Goal: Task Accomplishment & Management: Complete application form

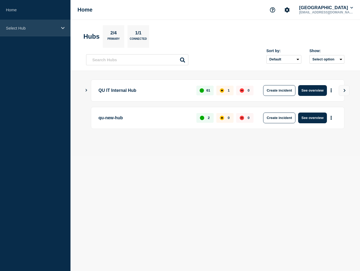
click at [27, 30] on p "Select Hub" at bounding box center [32, 28] width 52 height 5
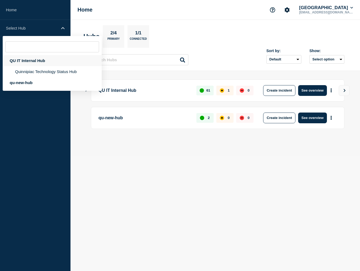
click at [29, 59] on div "QU IT Internal Hub" at bounding box center [52, 60] width 99 height 11
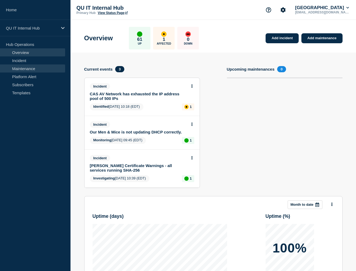
click at [18, 68] on link "Maintenance" at bounding box center [32, 69] width 65 height 8
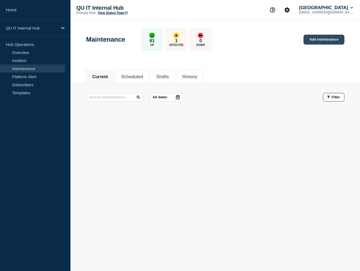
click at [322, 38] on link "Add maintenance" at bounding box center [323, 40] width 41 height 10
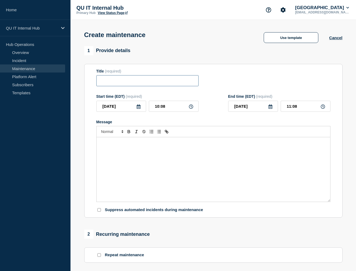
click at [109, 85] on input "Title" at bounding box center [147, 80] width 102 height 11
type input "Pure Storage SAN - Code Upgrade - [DATE] 1 pm"
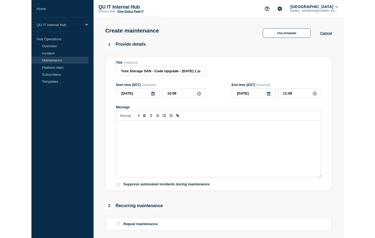
scroll to position [0, 0]
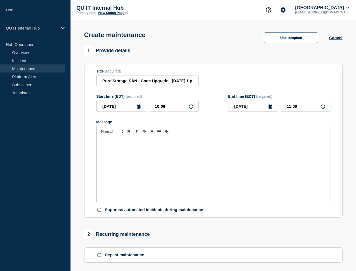
click at [140, 153] on div "Message" at bounding box center [213, 169] width 233 height 65
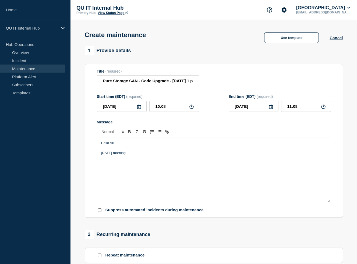
click at [141, 155] on p "[DATE] morning" at bounding box center [213, 153] width 225 height 5
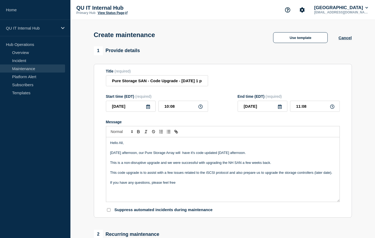
click at [183, 183] on p "If you have any questions, please feel free" at bounding box center [222, 182] width 225 height 5
click at [183, 184] on p "If you have any questions, please feel free" at bounding box center [222, 182] width 225 height 5
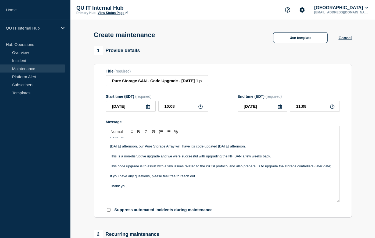
scroll to position [8, 0]
click at [360, 177] on section "1 Provide details Title (required) Pure Storage SAN - Code Upgrade - [DATE] 1 p…" at bounding box center [222, 232] width 305 height 373
click at [150, 109] on icon at bounding box center [148, 107] width 4 height 4
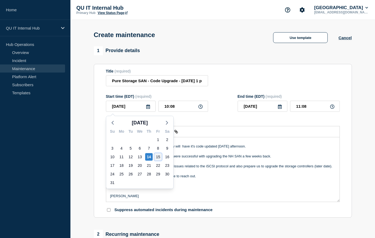
click at [158, 157] on div "15" at bounding box center [158, 157] width 8 height 8
type input "[DATE]"
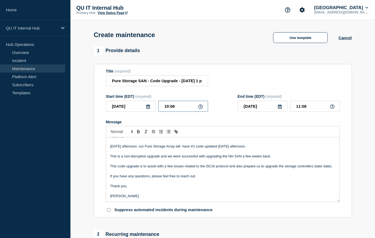
drag, startPoint x: 179, startPoint y: 107, endPoint x: 161, endPoint y: 108, distance: 18.1
click at [161, 108] on input "10:08" at bounding box center [183, 106] width 50 height 11
click at [177, 109] on input "1_:__" at bounding box center [183, 106] width 50 height 11
click at [171, 107] on input "1_:__" at bounding box center [183, 106] width 50 height 11
click at [167, 109] on input "1_:00" at bounding box center [183, 106] width 50 height 11
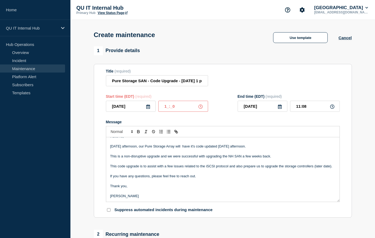
click at [185, 111] on input "1_:_0" at bounding box center [183, 106] width 50 height 11
type input "1_:00"
click at [310, 110] on input "11:08" at bounding box center [315, 106] width 50 height 11
drag, startPoint x: 304, startPoint y: 109, endPoint x: 294, endPoint y: 108, distance: 9.8
click at [294, 108] on input "11:08" at bounding box center [315, 106] width 50 height 11
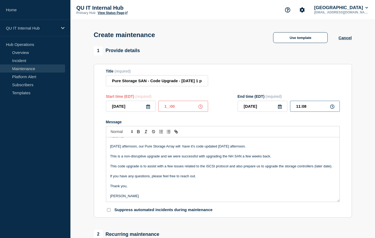
type input "2_:__"
click at [305, 109] on input "2_:__" at bounding box center [315, 106] width 50 height 11
click at [167, 108] on input "1_:00" at bounding box center [183, 106] width 50 height 11
type input "13:00"
type input "14:00"
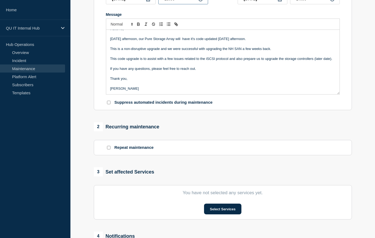
scroll to position [161, 0]
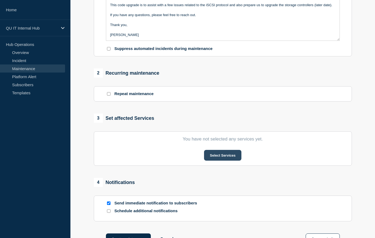
click at [219, 159] on button "Select Services" at bounding box center [222, 155] width 37 height 11
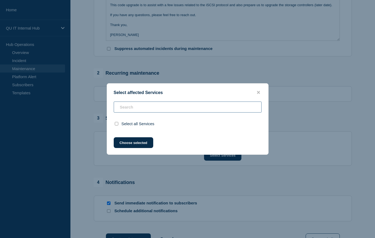
click at [246, 112] on div "Select all Services" at bounding box center [187, 116] width 161 height 29
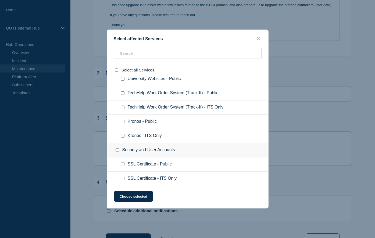
scroll to position [890, 0]
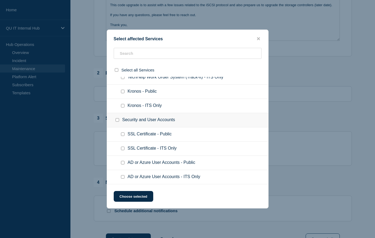
click at [124, 179] on input "AD or Azure User Accounts - ITS Only checkbox" at bounding box center [122, 176] width 3 height 3
checkbox input "true"
click at [139, 197] on button "Choose selected" at bounding box center [134, 196] width 40 height 11
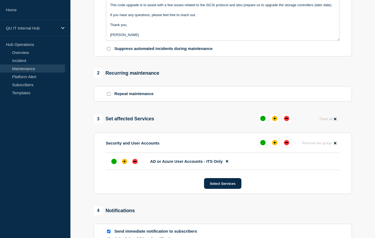
scroll to position [259, 0]
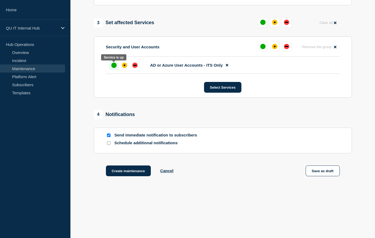
click at [115, 66] on div "up" at bounding box center [113, 65] width 5 height 5
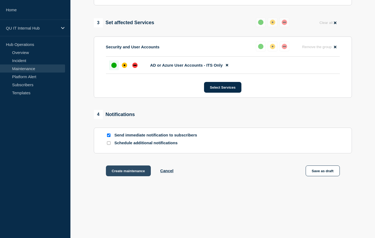
click at [134, 173] on button "Create maintenance" at bounding box center [128, 171] width 45 height 11
